Goal: Book appointment/travel/reservation

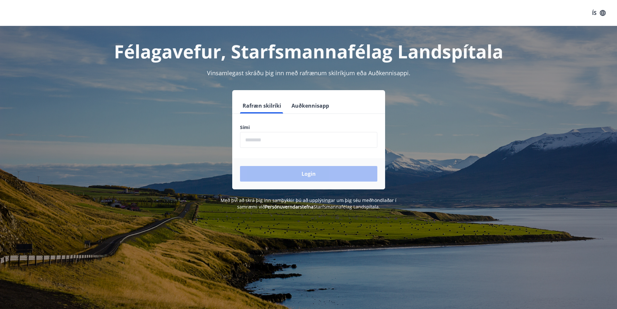
click at [269, 141] on input "phone" at bounding box center [308, 140] width 137 height 16
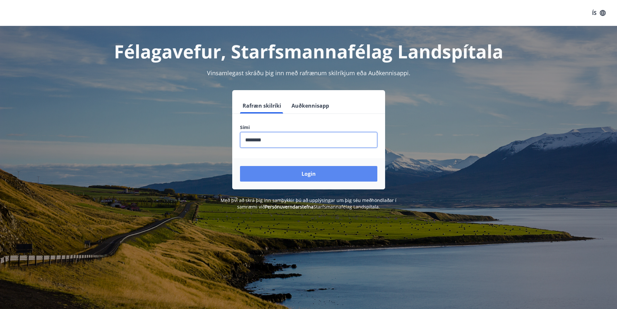
type input "********"
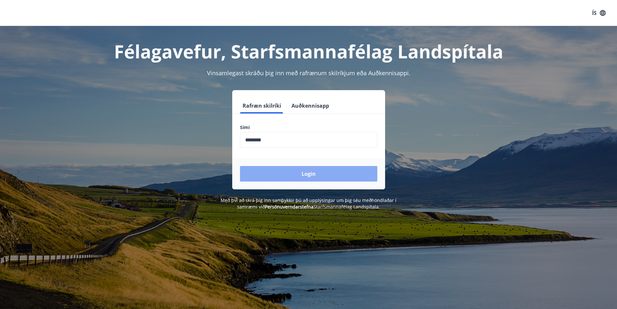
click at [306, 177] on button "Login" at bounding box center [308, 174] width 137 height 16
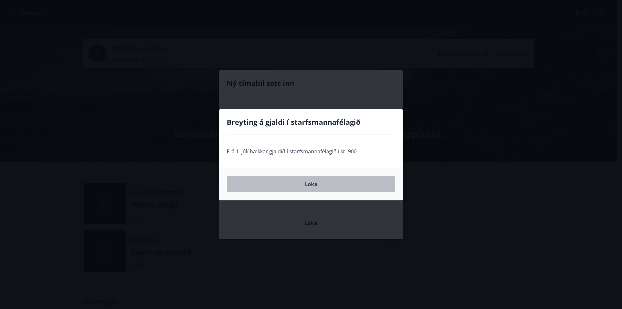
click at [306, 185] on button "Loka" at bounding box center [311, 184] width 168 height 16
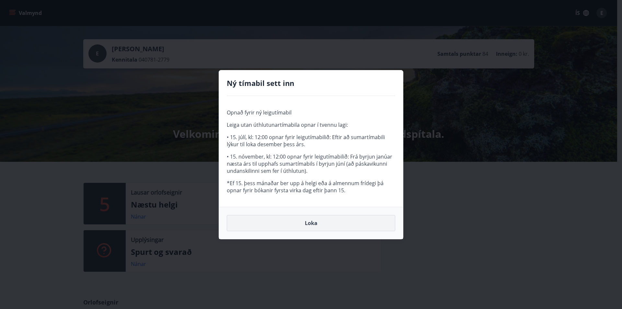
click at [292, 222] on button "Loka" at bounding box center [311, 223] width 168 height 16
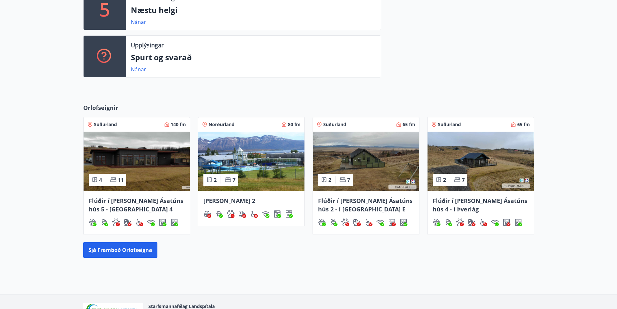
scroll to position [234, 0]
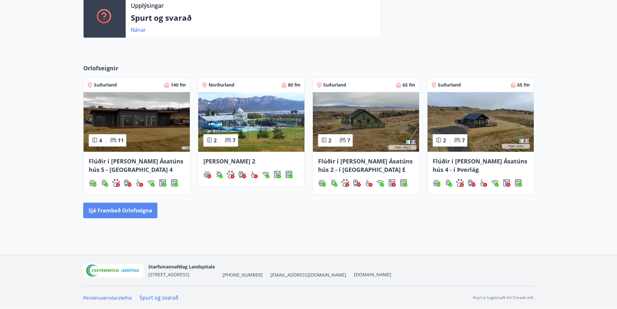
click at [107, 211] on button "Sjá framboð orlofseigna" at bounding box center [120, 210] width 74 height 16
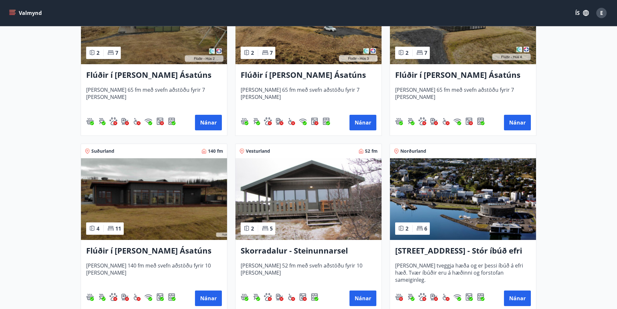
scroll to position [389, 0]
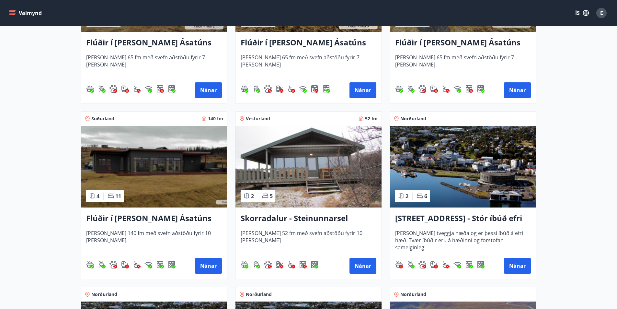
click at [267, 219] on h3 "Skorradalur - Steinunnarsel" at bounding box center [309, 218] width 136 height 12
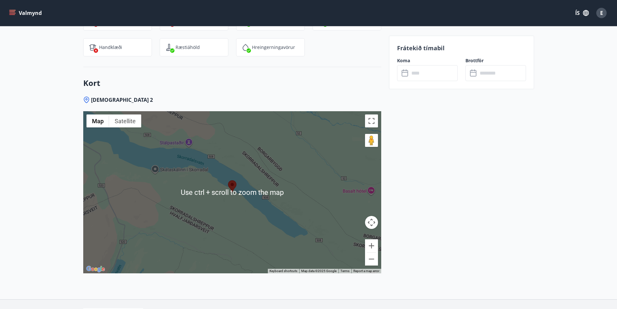
scroll to position [939, 0]
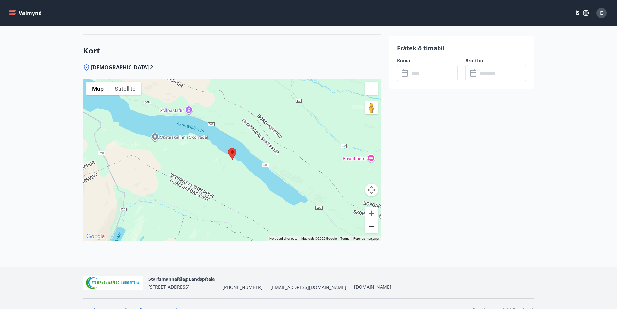
click at [369, 228] on button "Zoom out" at bounding box center [371, 226] width 13 height 13
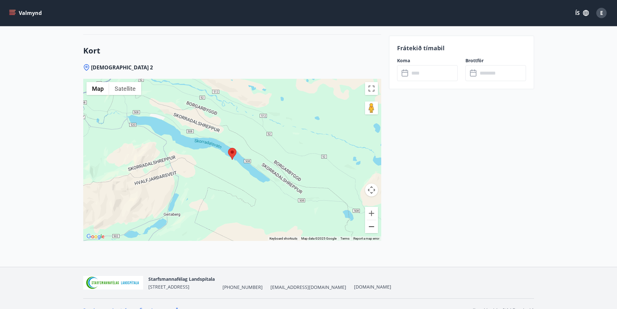
click at [369, 228] on button "Zoom out" at bounding box center [371, 226] width 13 height 13
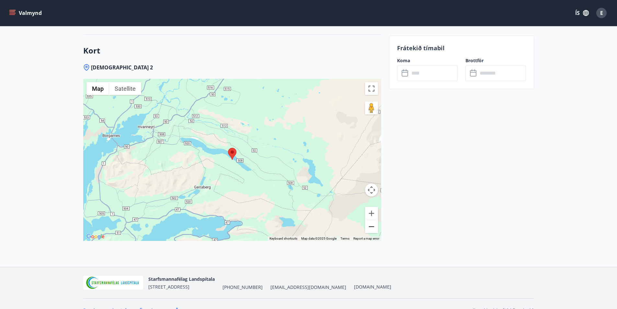
click at [369, 228] on button "Zoom out" at bounding box center [371, 226] width 13 height 13
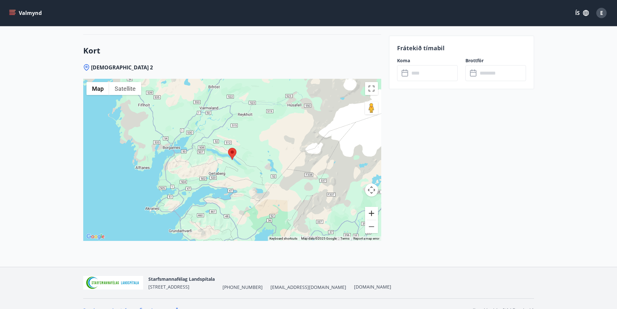
click at [370, 214] on button "Zoom in" at bounding box center [371, 213] width 13 height 13
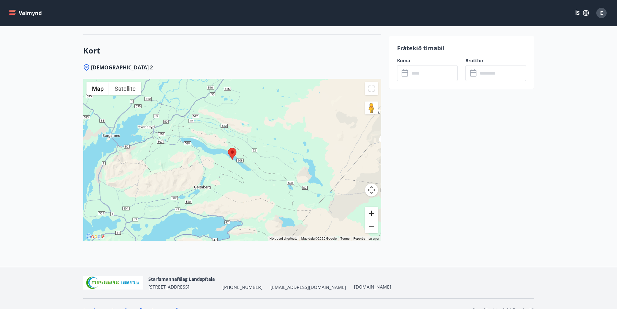
click at [370, 214] on button "Zoom in" at bounding box center [371, 213] width 13 height 13
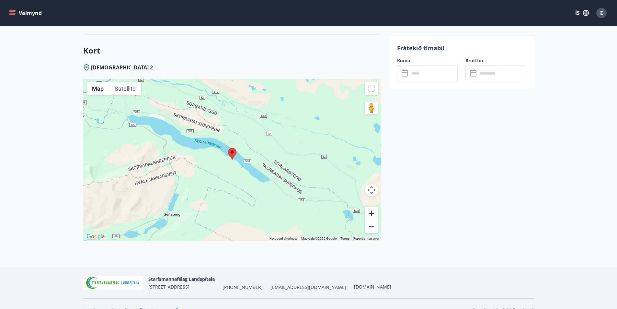
click at [370, 214] on button "Zoom in" at bounding box center [371, 213] width 13 height 13
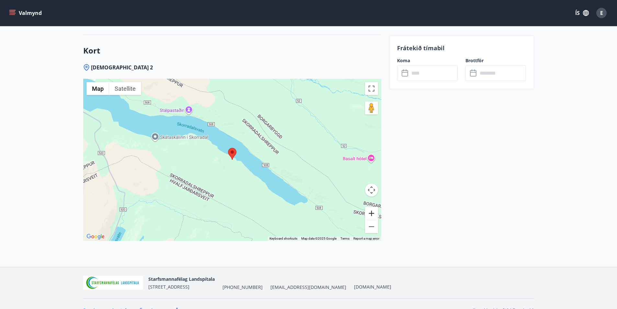
click at [370, 214] on button "Zoom in" at bounding box center [371, 213] width 13 height 13
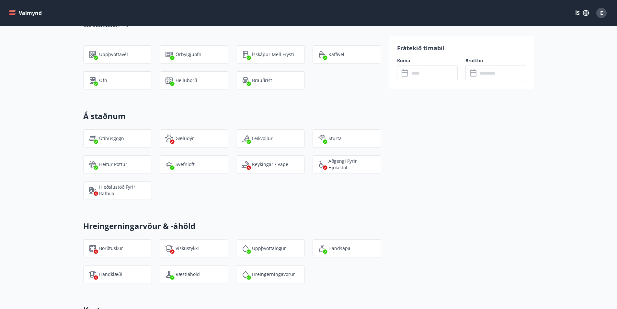
scroll to position [550, 0]
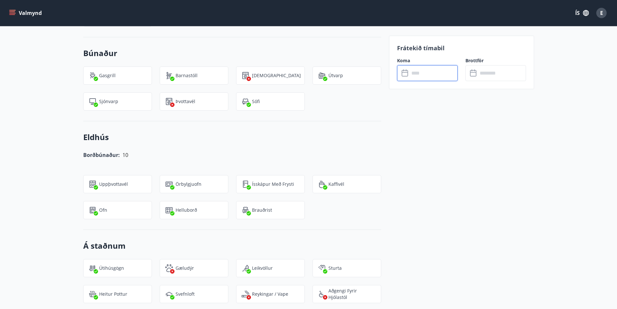
click at [427, 71] on input "text" at bounding box center [433, 73] width 48 height 16
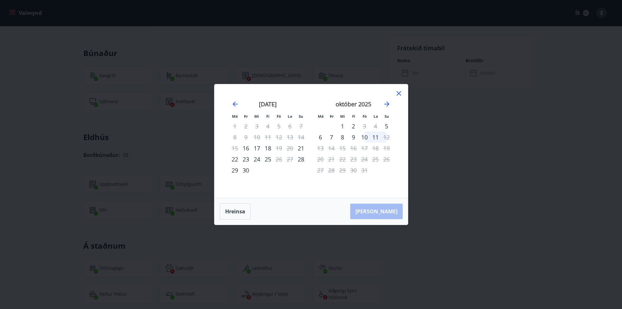
click at [398, 90] on icon at bounding box center [399, 93] width 8 height 8
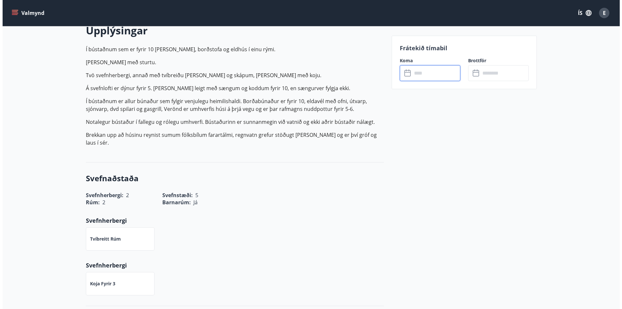
scroll to position [0, 0]
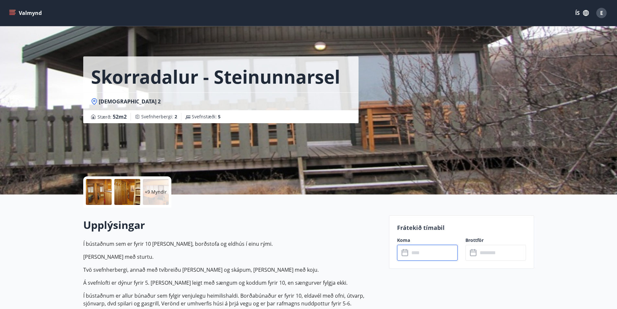
click at [157, 191] on p "+9 Myndir" at bounding box center [156, 191] width 22 height 6
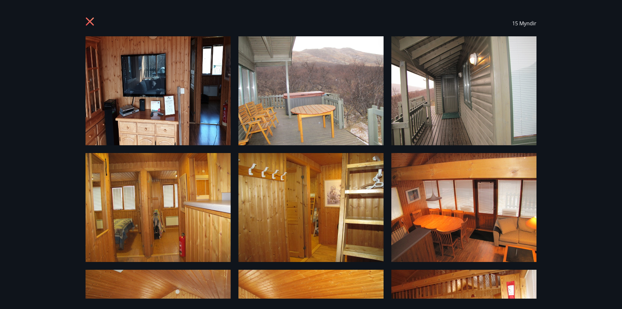
click at [94, 20] on icon at bounding box center [90, 22] width 10 height 10
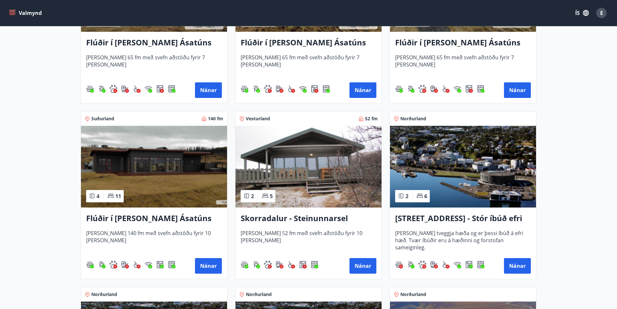
scroll to position [486, 0]
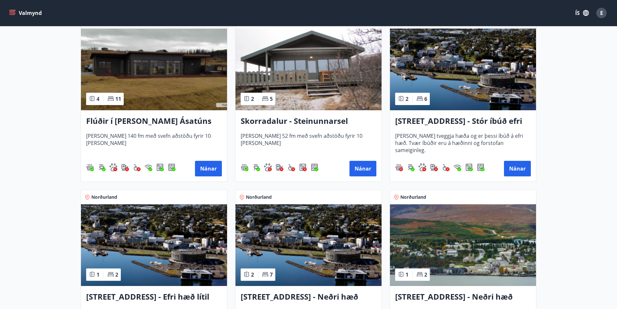
click at [167, 75] on img at bounding box center [154, 69] width 146 height 82
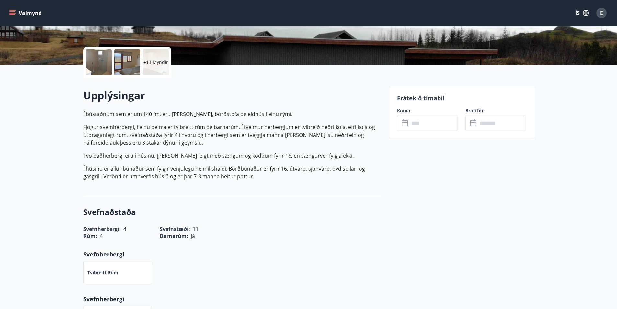
scroll to position [162, 0]
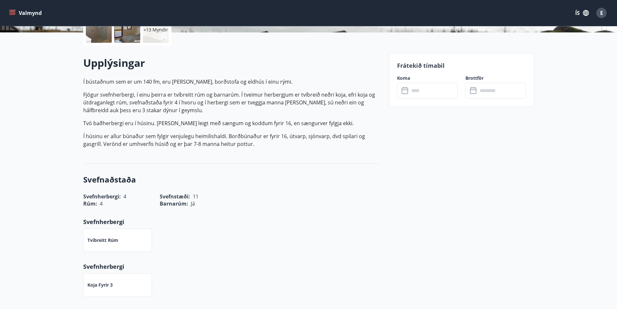
click at [425, 92] on input "text" at bounding box center [433, 91] width 48 height 16
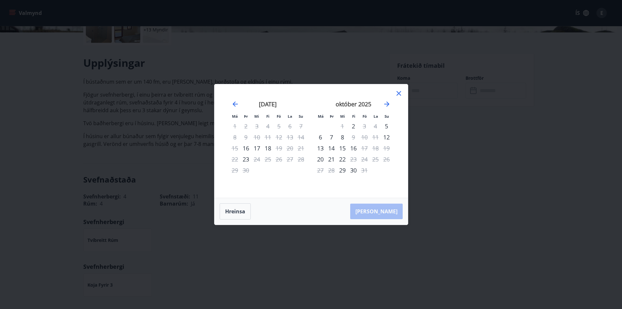
click at [398, 93] on icon at bounding box center [398, 93] width 5 height 5
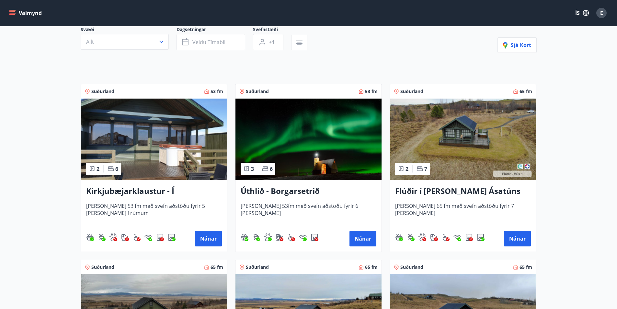
scroll to position [97, 0]
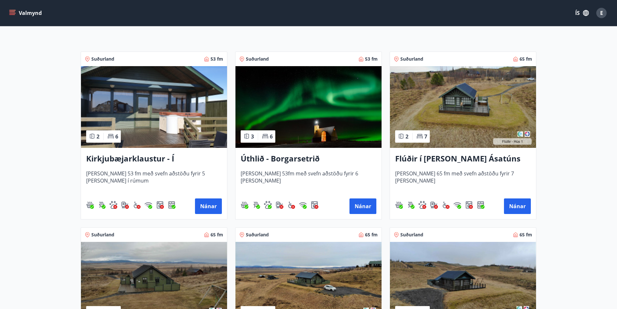
click at [322, 118] on img at bounding box center [308, 107] width 146 height 82
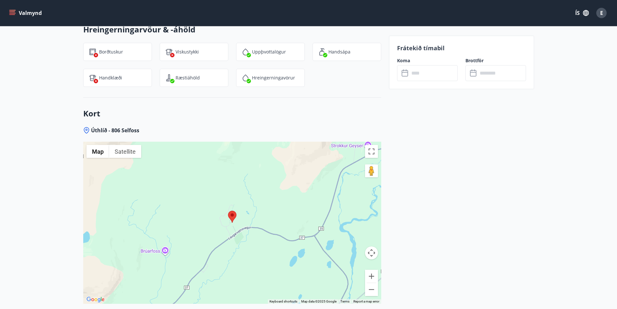
scroll to position [949, 0]
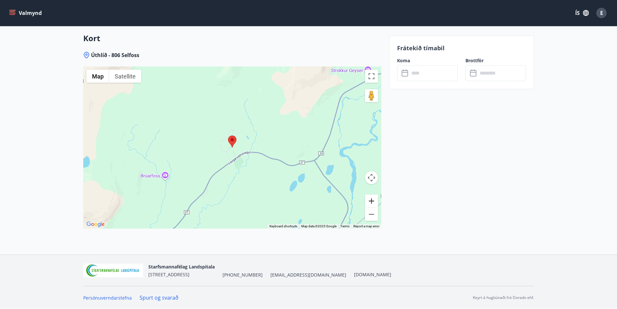
click at [371, 199] on button "Zoom in" at bounding box center [371, 200] width 13 height 13
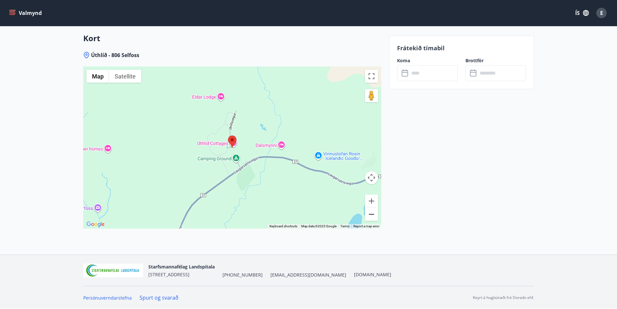
click at [371, 216] on button "Zoom out" at bounding box center [371, 214] width 13 height 13
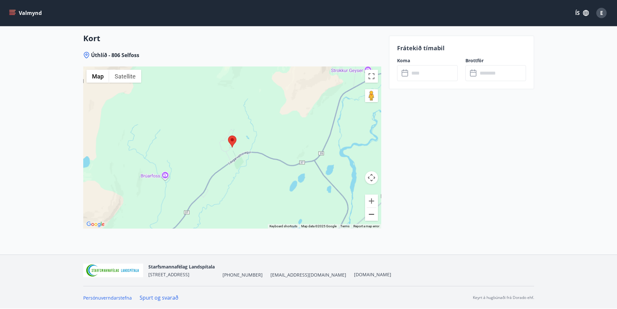
click at [371, 216] on button "Zoom out" at bounding box center [371, 214] width 13 height 13
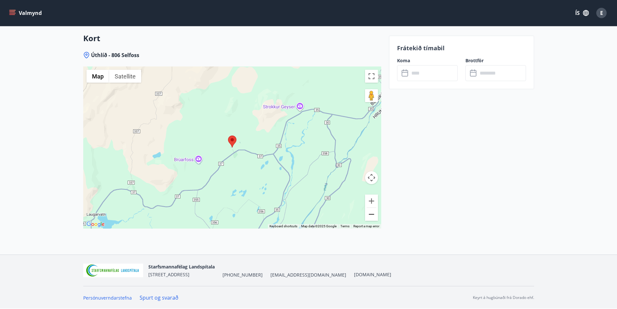
click at [371, 216] on button "Zoom out" at bounding box center [371, 214] width 13 height 13
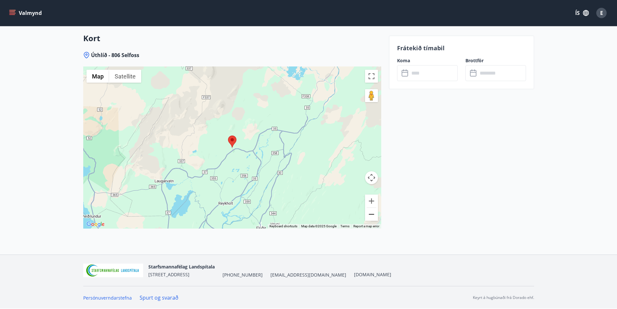
click at [371, 216] on button "Zoom out" at bounding box center [371, 214] width 13 height 13
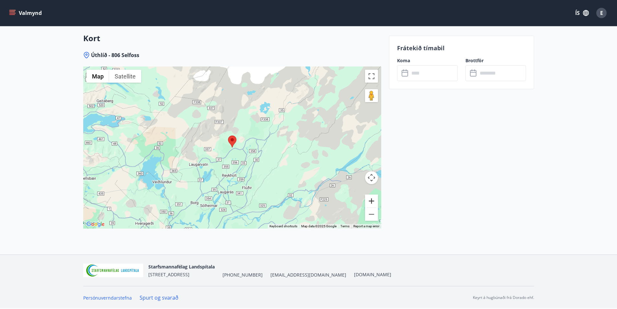
click at [371, 200] on button "Zoom in" at bounding box center [371, 200] width 13 height 13
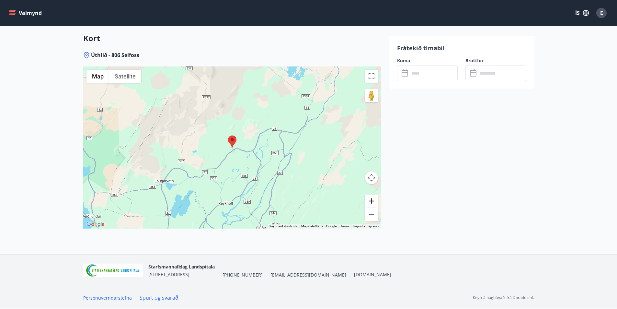
click at [371, 200] on button "Zoom in" at bounding box center [371, 200] width 13 height 13
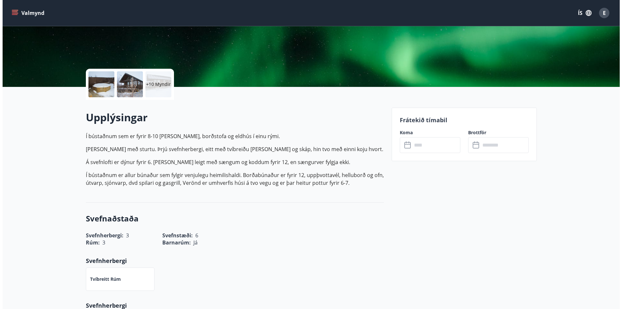
scroll to position [0, 0]
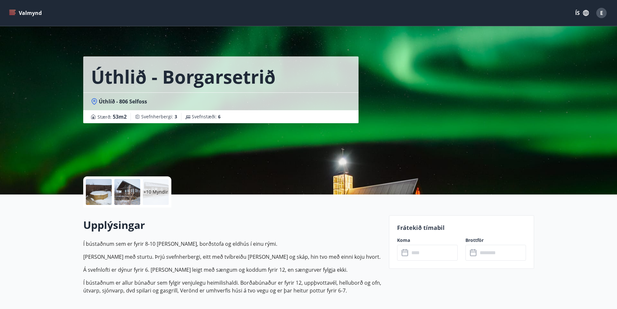
click at [153, 189] on p "+10 Myndir" at bounding box center [155, 191] width 25 height 6
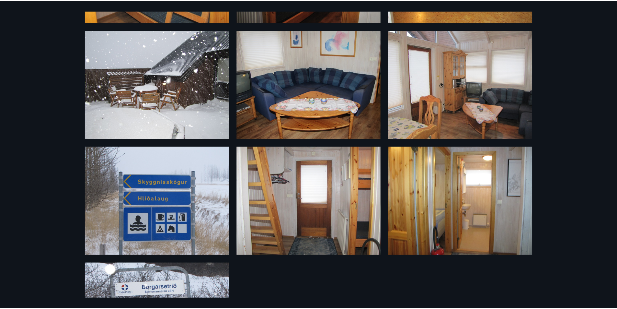
scroll to position [432, 0]
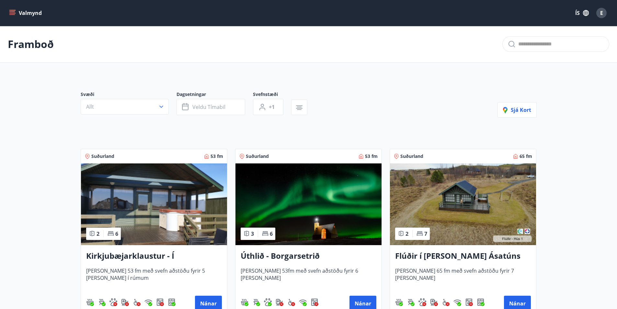
scroll to position [32, 0]
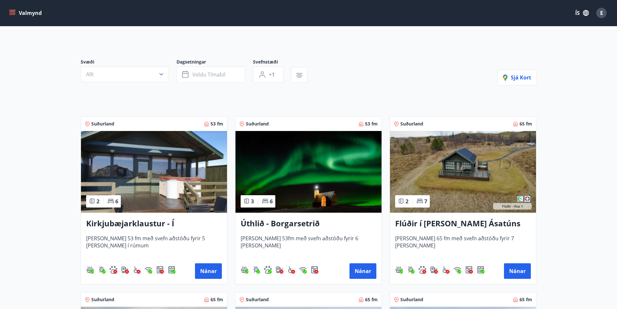
click at [474, 176] on img at bounding box center [463, 172] width 146 height 82
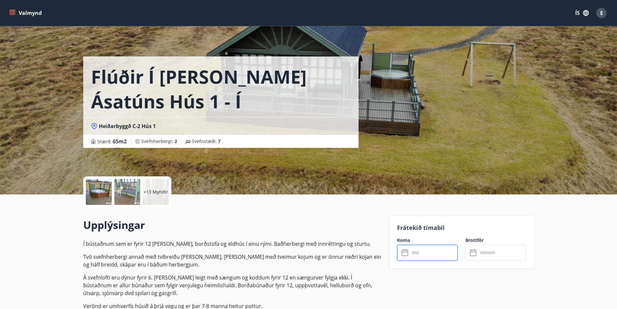
click at [427, 251] on input "text" at bounding box center [433, 252] width 48 height 16
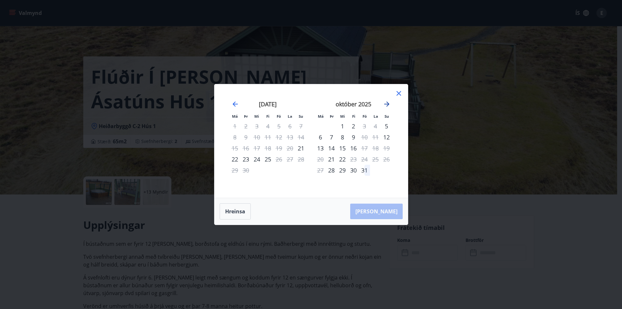
click at [387, 102] on icon "Move forward to switch to the next month." at bounding box center [386, 103] width 5 height 5
click at [236, 100] on icon "Move backward to switch to the previous month." at bounding box center [235, 104] width 8 height 8
click at [399, 92] on icon at bounding box center [399, 93] width 8 height 8
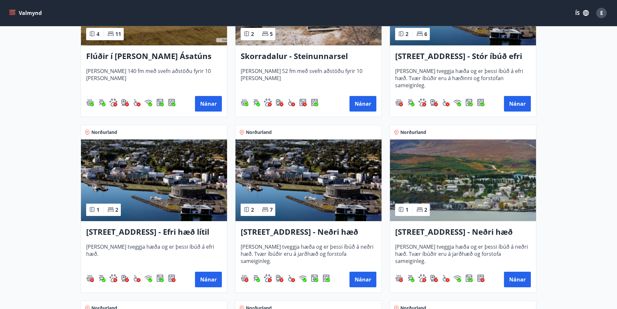
scroll to position [583, 0]
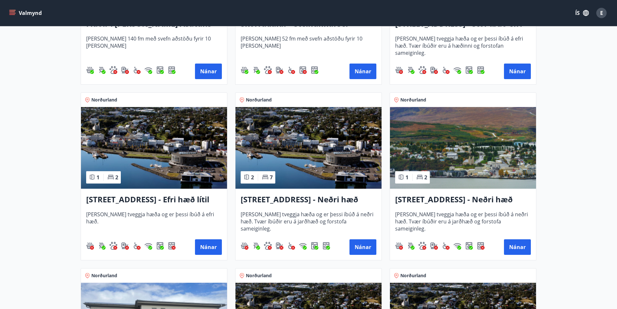
click at [300, 158] on img at bounding box center [308, 148] width 146 height 82
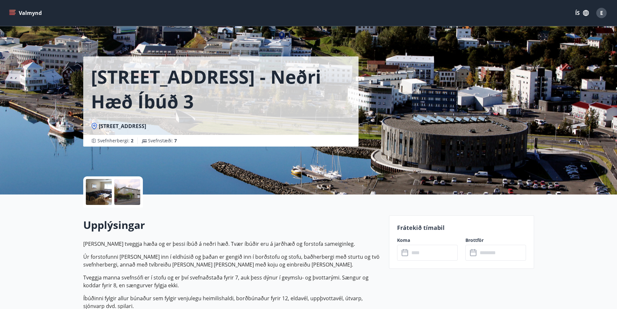
click at [105, 187] on div at bounding box center [99, 192] width 26 height 26
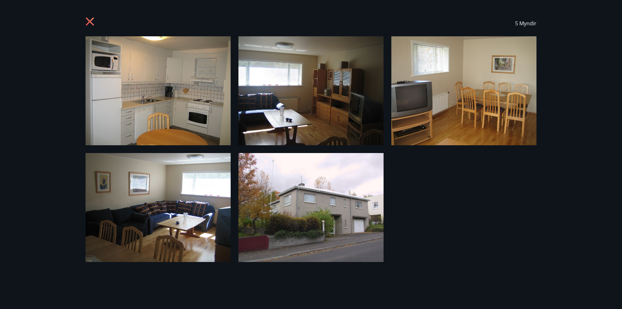
click at [91, 20] on icon at bounding box center [90, 21] width 8 height 8
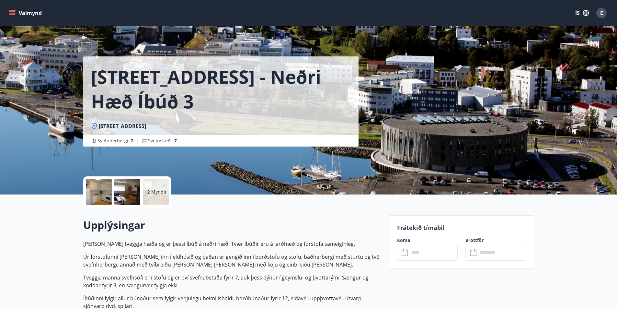
scroll to position [97, 0]
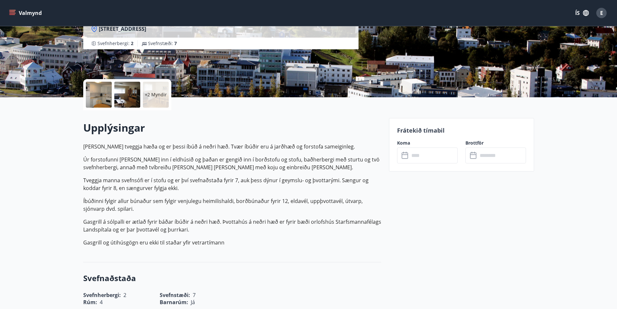
click at [433, 156] on input "text" at bounding box center [433, 155] width 48 height 16
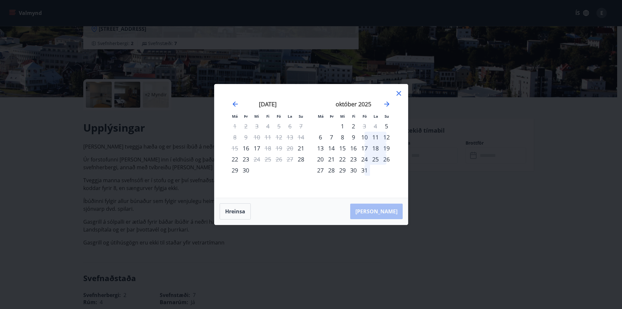
click at [399, 93] on icon at bounding box center [398, 93] width 5 height 5
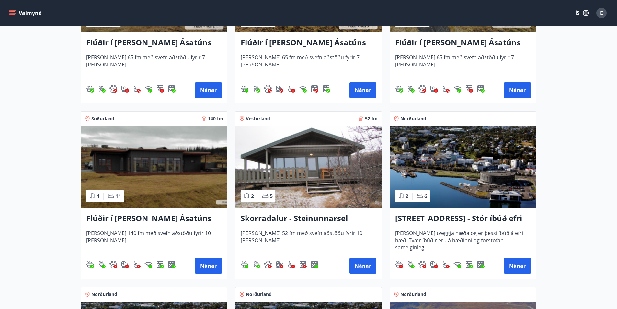
scroll to position [421, 0]
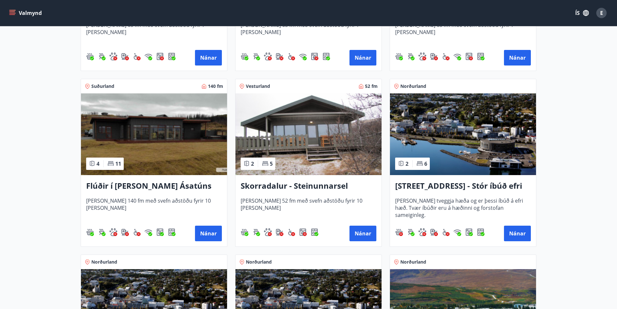
click at [309, 157] on img at bounding box center [308, 134] width 146 height 82
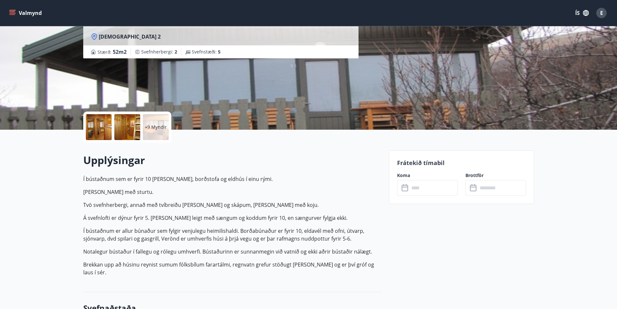
scroll to position [97, 0]
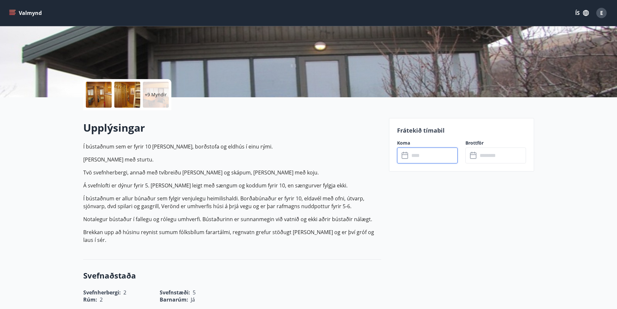
click at [437, 157] on input "text" at bounding box center [433, 155] width 48 height 16
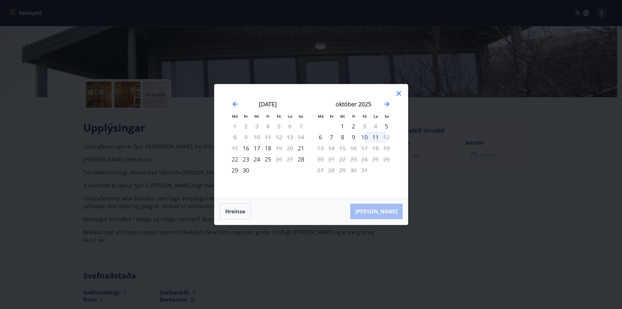
click at [397, 89] on icon at bounding box center [399, 93] width 8 height 8
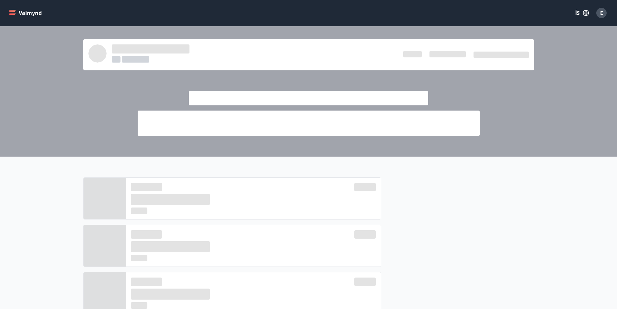
scroll to position [234, 0]
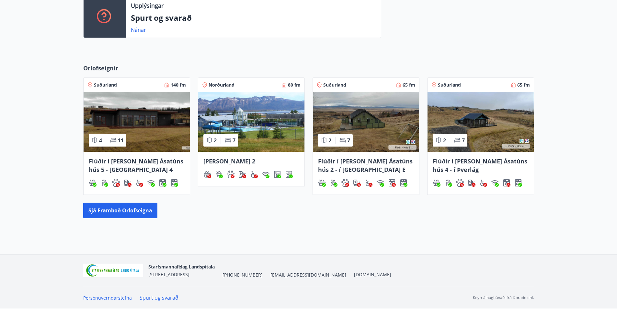
click at [272, 124] on img at bounding box center [251, 122] width 106 height 60
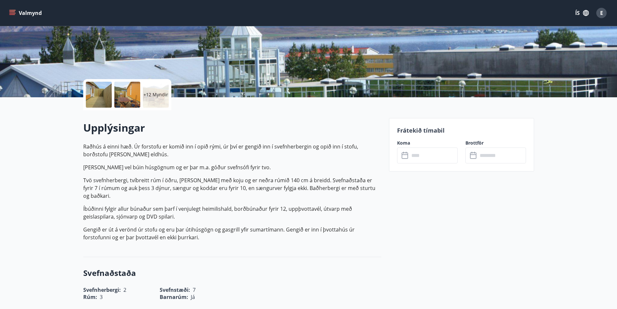
scroll to position [130, 0]
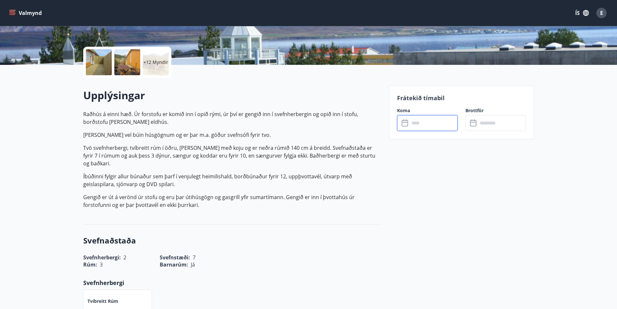
click at [432, 122] on input "text" at bounding box center [433, 123] width 48 height 16
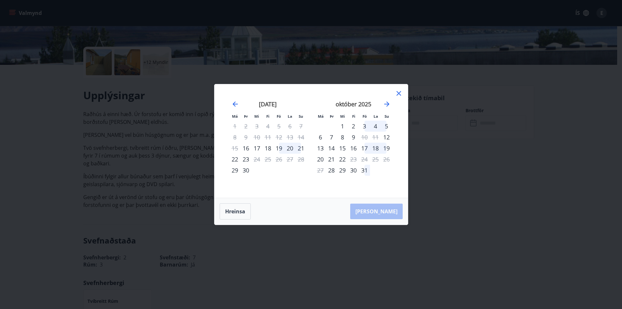
click at [397, 93] on icon at bounding box center [399, 93] width 8 height 8
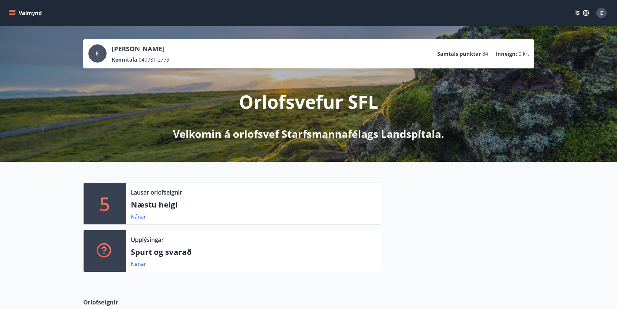
click at [601, 12] on span "E" at bounding box center [601, 12] width 3 height 7
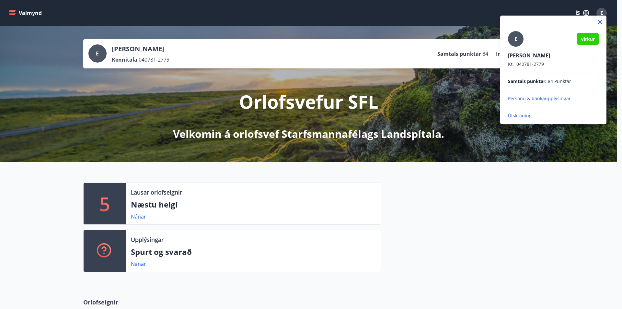
click at [527, 116] on p "Útskráning" at bounding box center [553, 115] width 91 height 6
